Goal: Contribute content: Add original content to the website for others to see

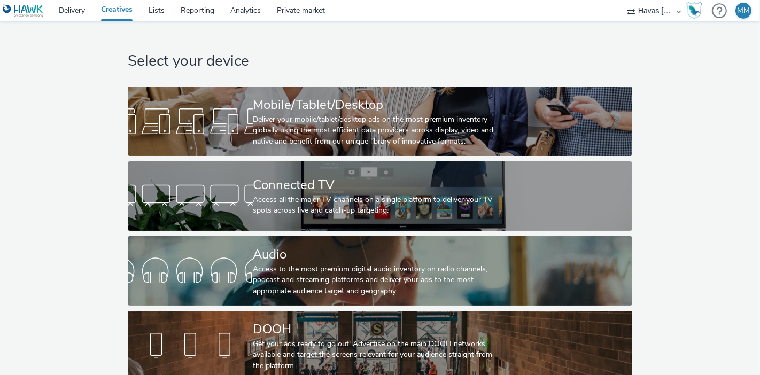
scroll to position [19, 0]
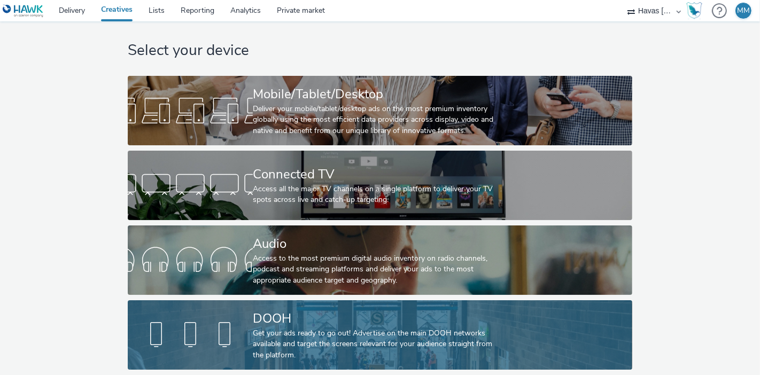
click at [417, 328] on div "Get your ads ready to go out! Advertise on the main DOOH networks available and…" at bounding box center [378, 344] width 250 height 33
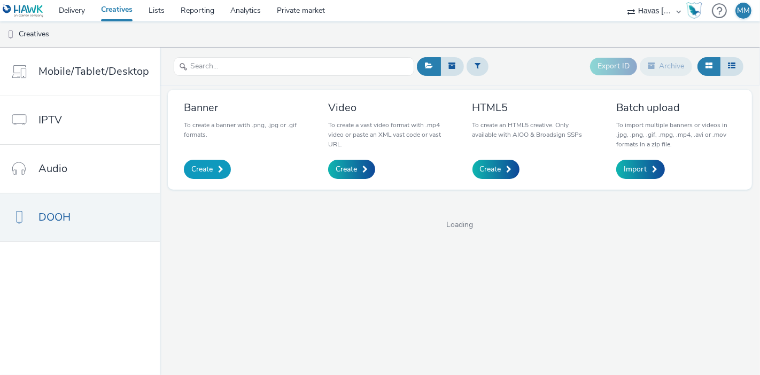
click at [197, 172] on span "Create" at bounding box center [201, 169] width 21 height 11
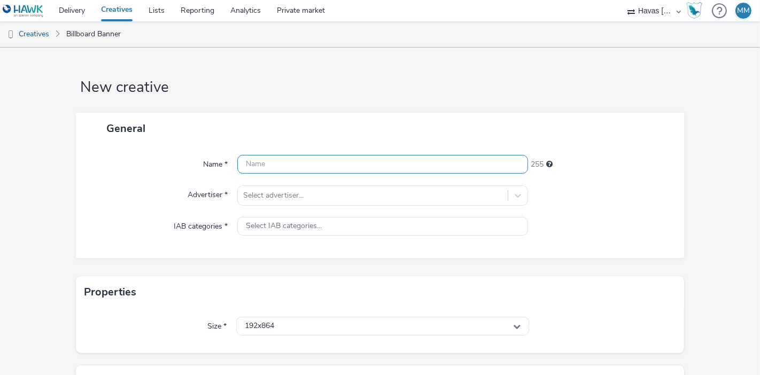
click at [354, 167] on input "text" at bounding box center [382, 164] width 291 height 19
type input "Arte 1 - Nachos - La Costeña - 2025"
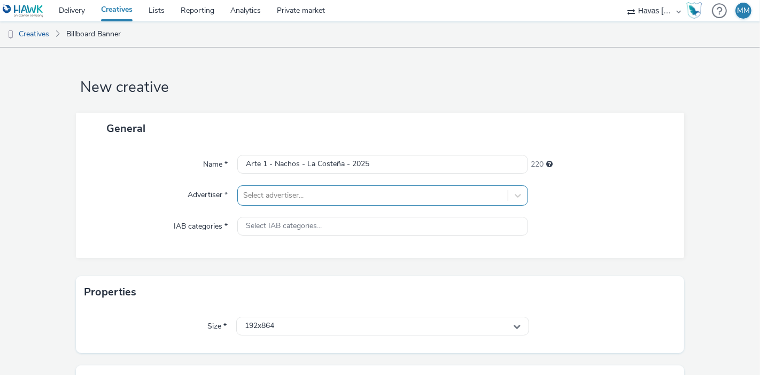
click at [405, 194] on div at bounding box center [372, 195] width 259 height 13
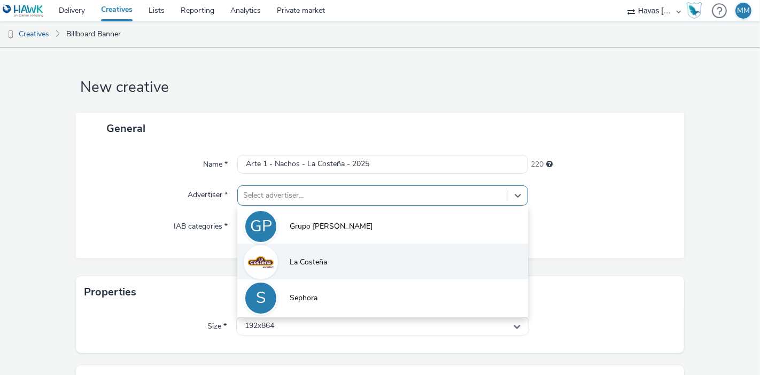
click at [325, 267] on li "La Costeña" at bounding box center [382, 262] width 291 height 36
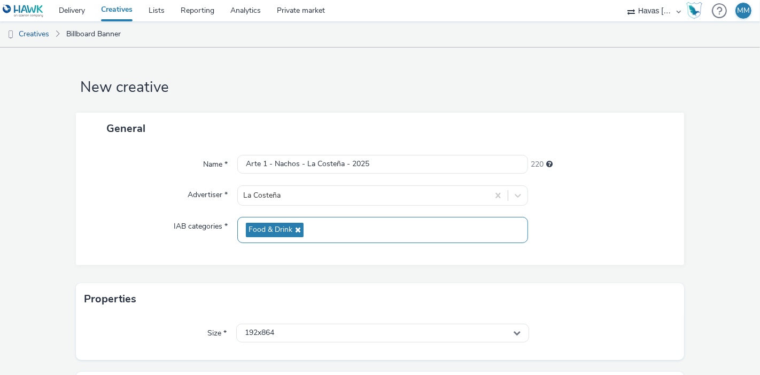
drag, startPoint x: 297, startPoint y: 227, endPoint x: 335, endPoint y: 239, distance: 40.6
click at [335, 239] on div "Food & Drink" at bounding box center [382, 230] width 291 height 26
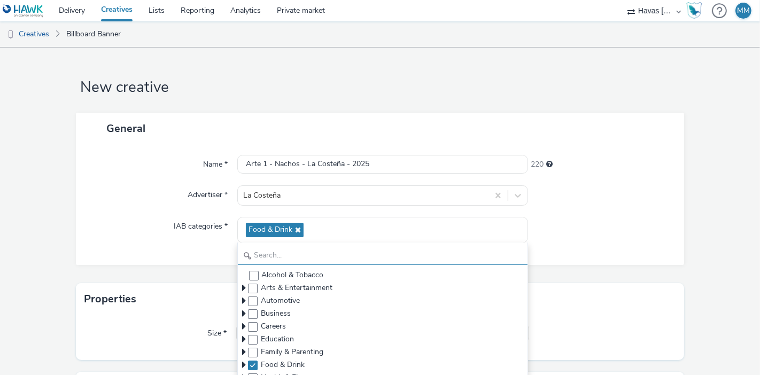
click at [362, 263] on input "text" at bounding box center [383, 255] width 290 height 19
click at [185, 254] on div "Name * Arte 1 - Nachos - La Costeña - 2025 220 Advertiser * La Costeña IAB cate…" at bounding box center [380, 204] width 608 height 121
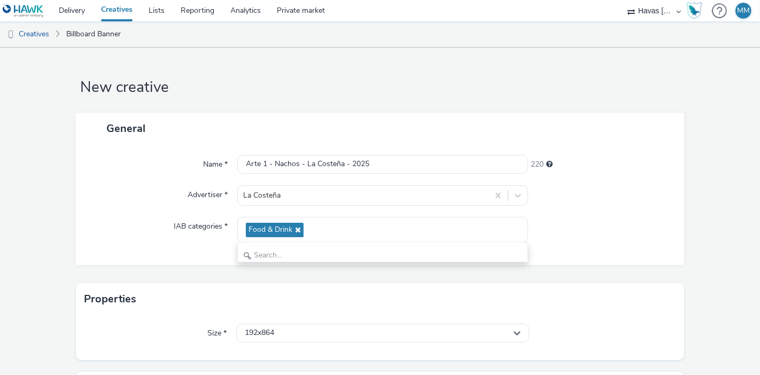
scroll to position [122, 0]
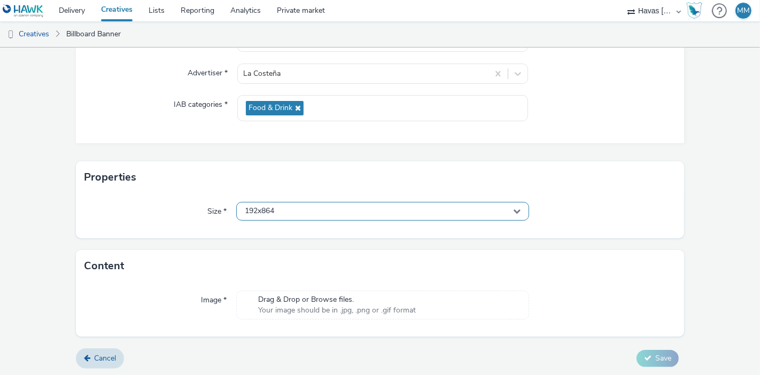
click at [337, 211] on div "192x864" at bounding box center [382, 211] width 293 height 19
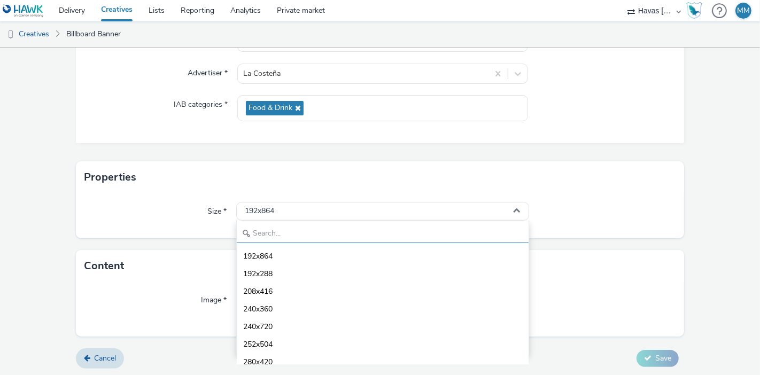
click at [355, 230] on input "text" at bounding box center [383, 233] width 292 height 19
type input "1"
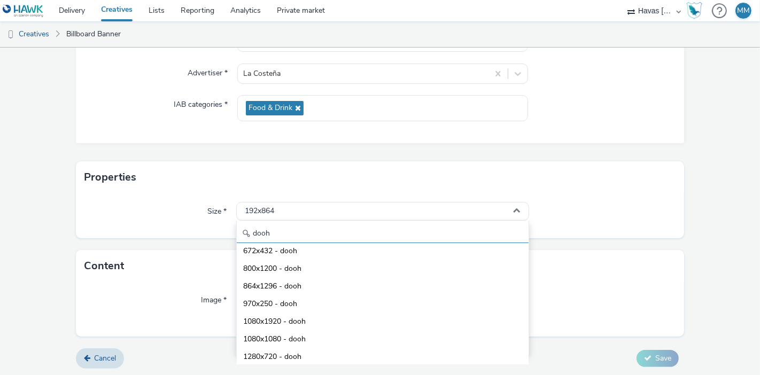
scroll to position [94, 0]
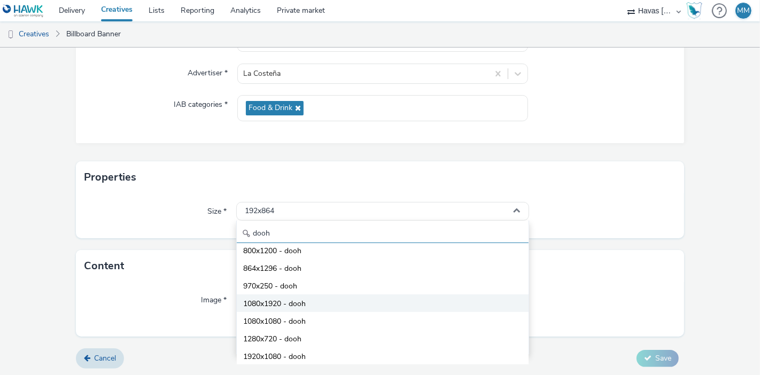
type input "dooh"
click at [315, 304] on li "1080x1920 - dooh" at bounding box center [383, 303] width 292 height 18
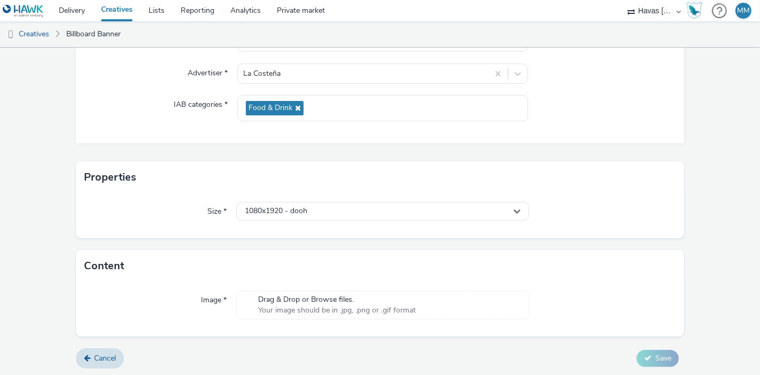
click at [120, 268] on h3 "Content" at bounding box center [104, 266] width 40 height 16
click at [293, 310] on span "Your image should be in .jpg, .png or .gif format" at bounding box center [337, 310] width 158 height 11
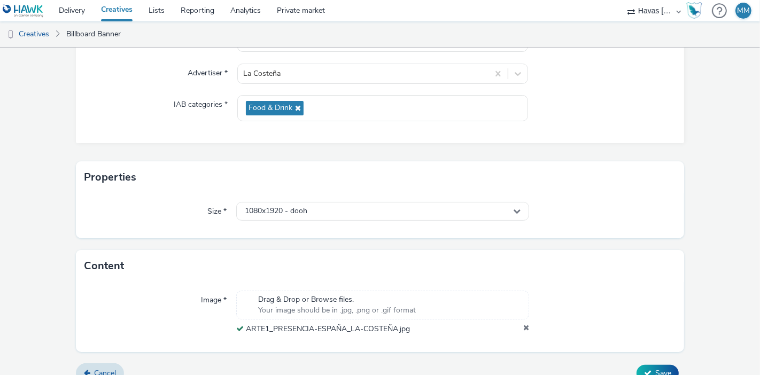
scroll to position [137, 0]
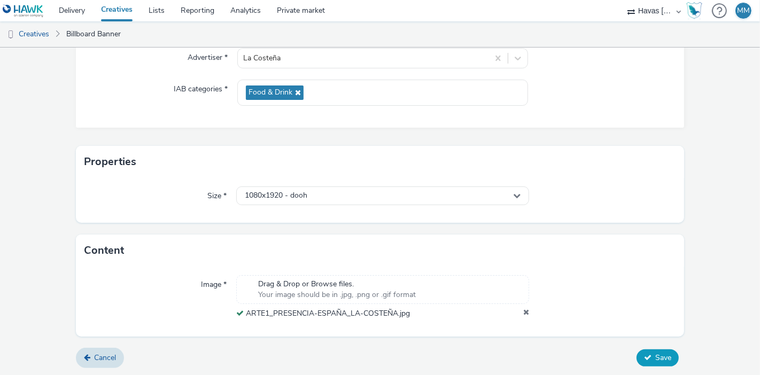
click at [655, 356] on span "Save" at bounding box center [663, 358] width 16 height 10
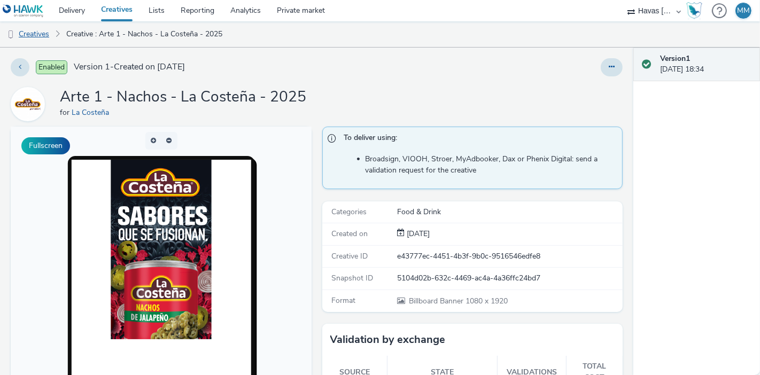
click at [43, 35] on link "Creatives" at bounding box center [27, 34] width 55 height 26
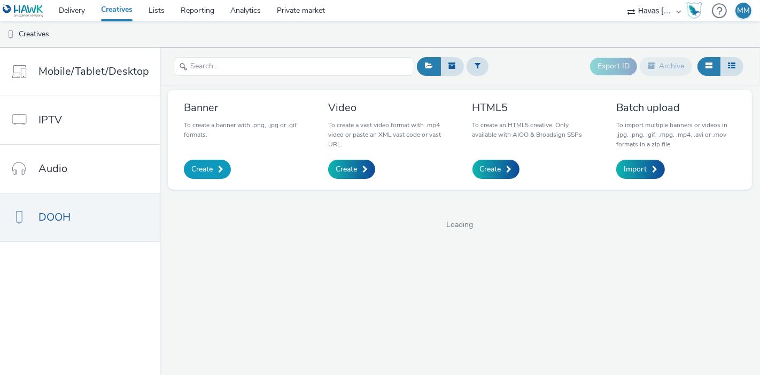
click at [218, 170] on span at bounding box center [220, 169] width 5 height 7
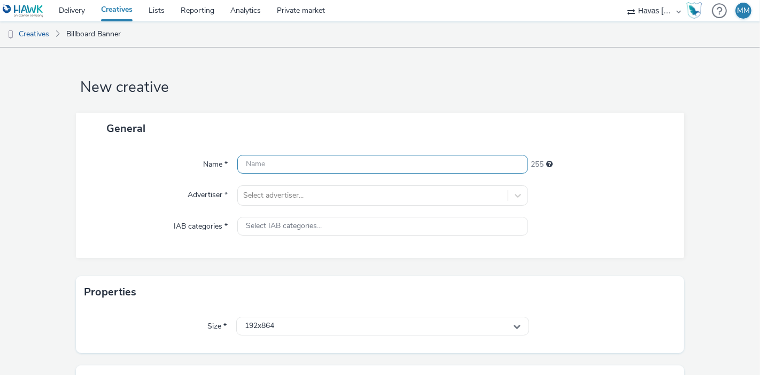
click at [308, 162] on input "text" at bounding box center [382, 164] width 291 height 19
type input "Arte 2 - F"
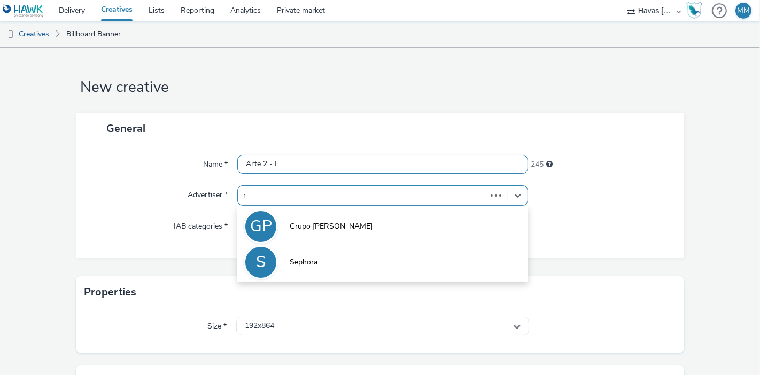
type input "r"
click at [308, 162] on input "Arte 2 - F" at bounding box center [382, 164] width 291 height 19
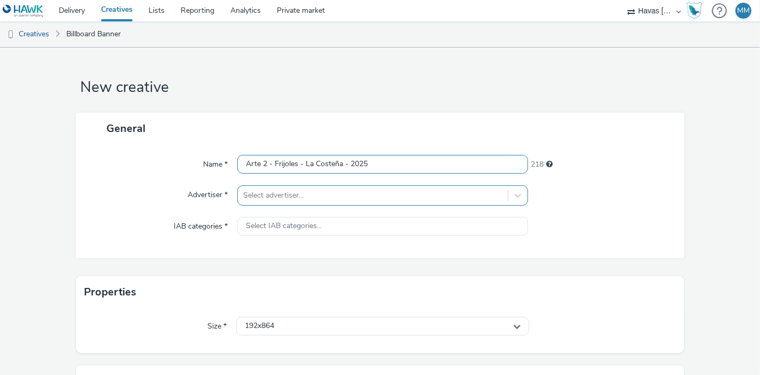
type input "Arte 2 - Frijoles - La Costeña - 2025"
click at [330, 200] on div at bounding box center [372, 195] width 259 height 13
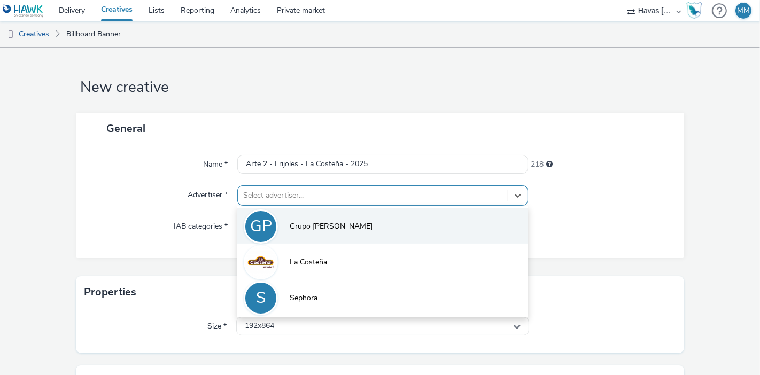
click at [323, 242] on li "GP Grupo [PERSON_NAME]" at bounding box center [382, 226] width 291 height 36
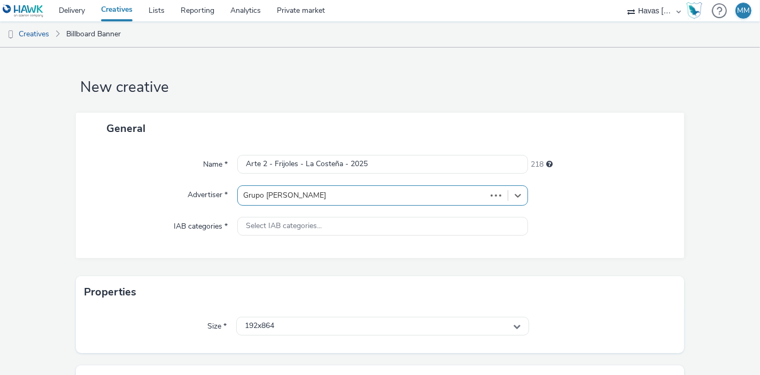
click at [324, 187] on div "Grupo [PERSON_NAME]" at bounding box center [362, 195] width 248 height 17
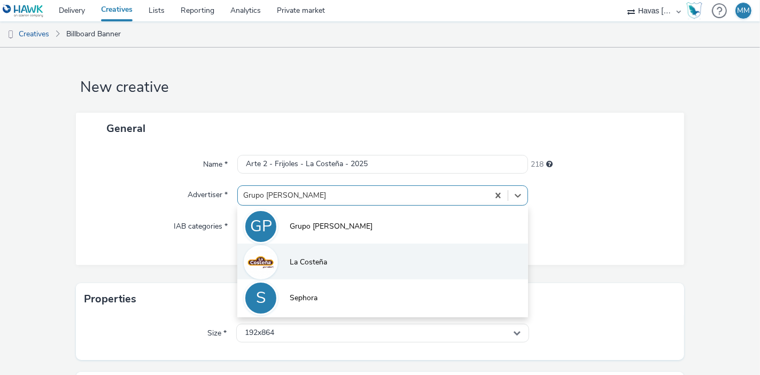
click at [330, 260] on li "La Costeña" at bounding box center [382, 262] width 291 height 36
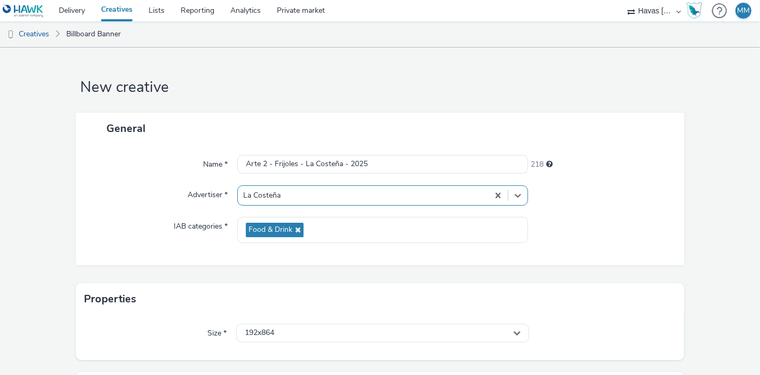
scroll to position [122, 0]
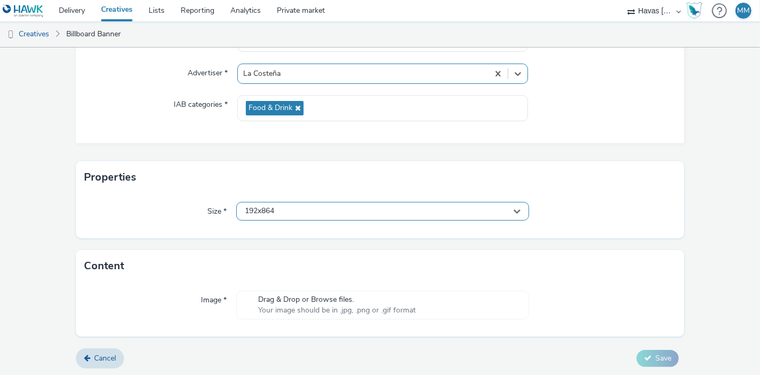
click at [284, 212] on div "192x864" at bounding box center [382, 211] width 293 height 19
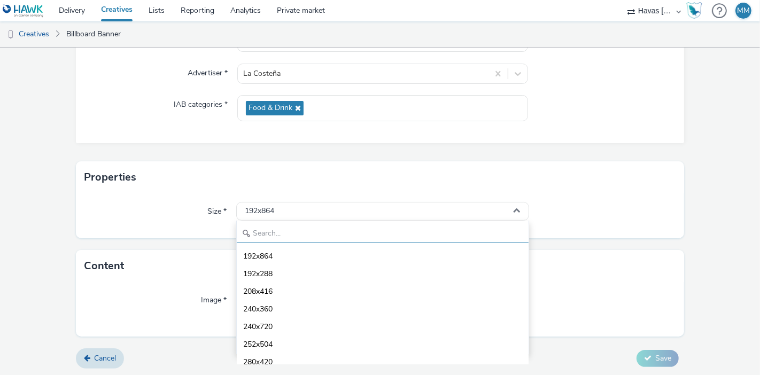
click at [301, 234] on input "text" at bounding box center [383, 233] width 292 height 19
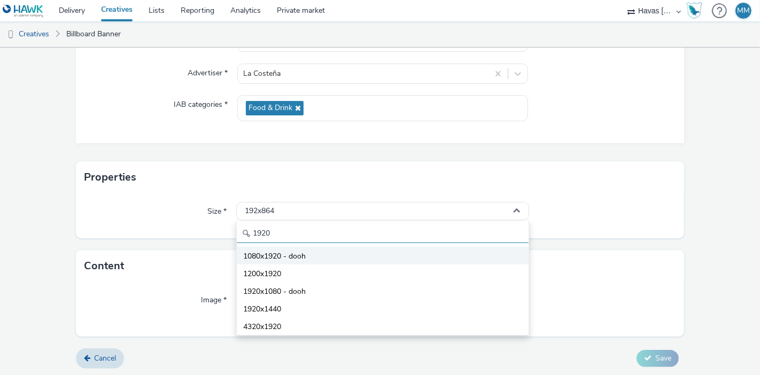
type input "1920"
click at [321, 253] on li "1080x1920 - dooh" at bounding box center [383, 256] width 292 height 18
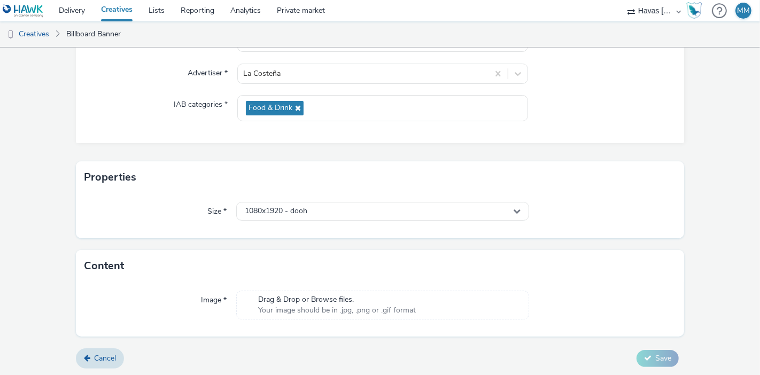
click at [308, 310] on span "Your image should be in .jpg, .png or .gif format" at bounding box center [337, 310] width 158 height 11
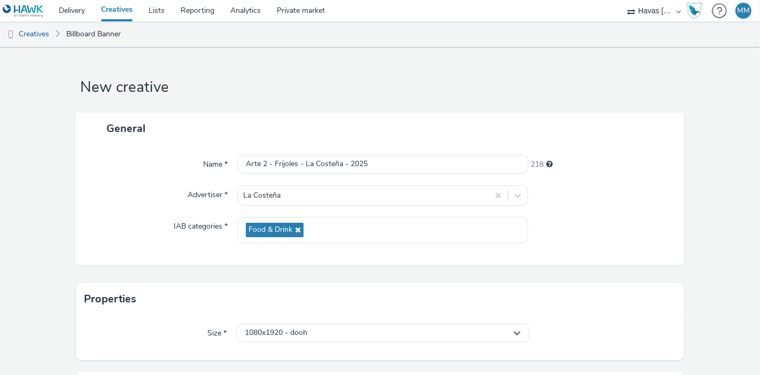
scroll to position [137, 0]
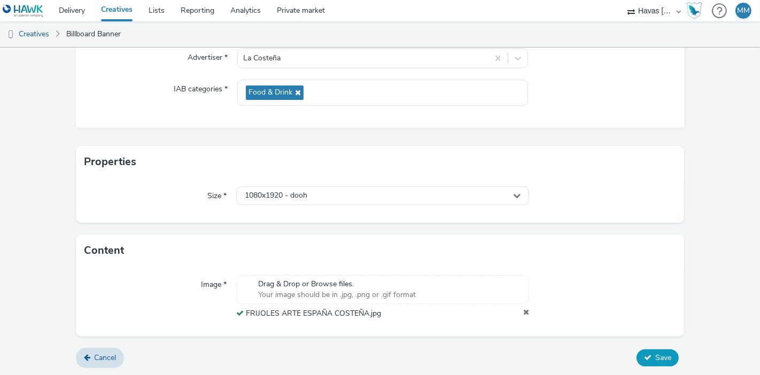
click at [655, 354] on span "Save" at bounding box center [663, 358] width 16 height 10
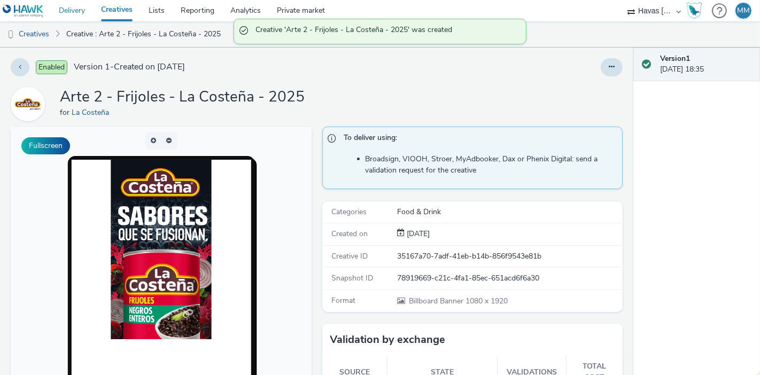
click at [86, 5] on link "Delivery" at bounding box center [72, 10] width 42 height 21
